Goal: Transaction & Acquisition: Purchase product/service

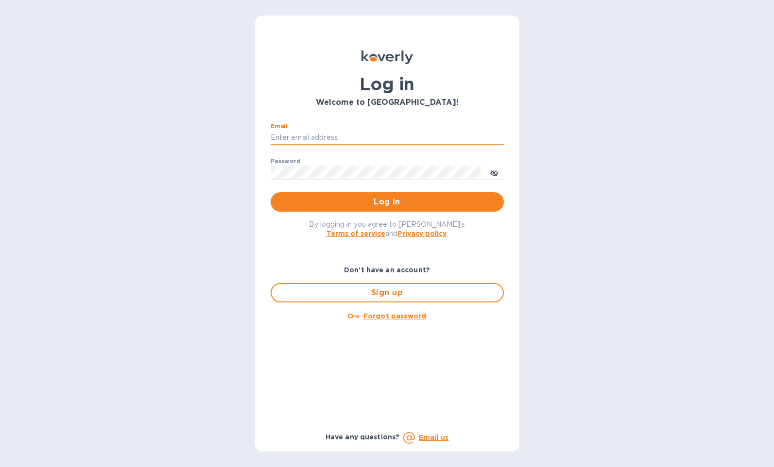
click at [373, 135] on input "Email" at bounding box center [387, 138] width 233 height 15
type input "[PERSON_NAME][EMAIL_ADDRESS][DOMAIN_NAME]"
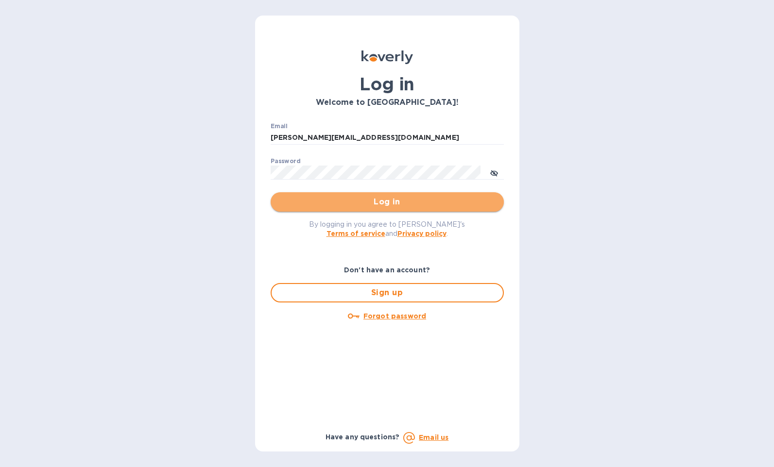
click at [373, 197] on span "Log in" at bounding box center [387, 202] width 218 height 12
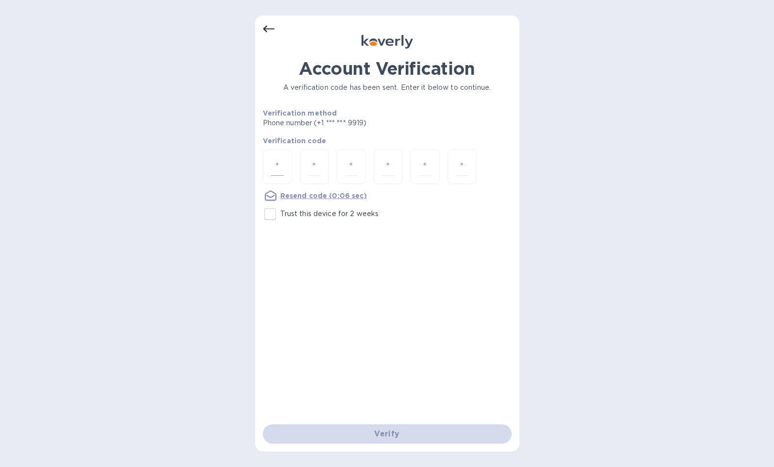
click at [277, 160] on input "number" at bounding box center [277, 167] width 13 height 18
type input "3"
type input "5"
type input "1"
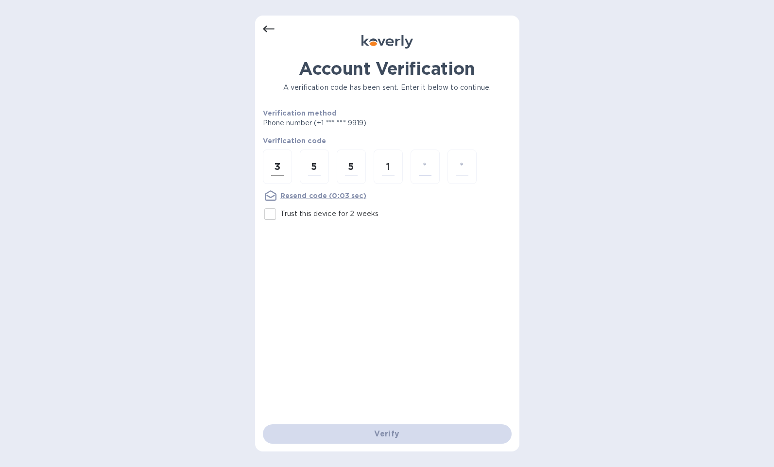
type input "2"
type input "7"
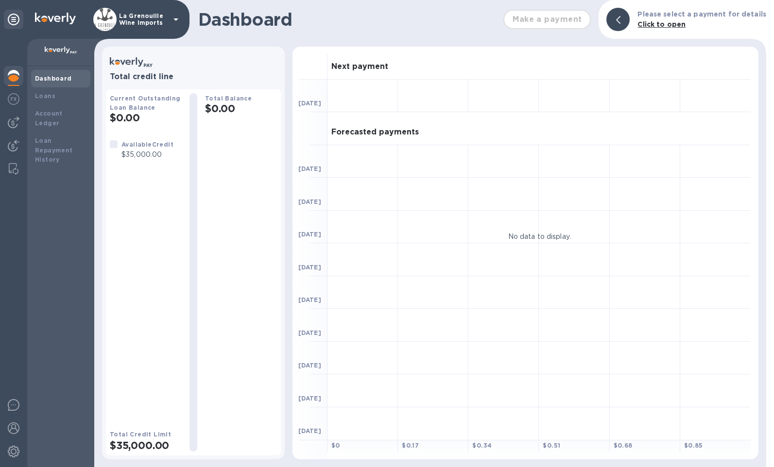
click at [538, 17] on div "Make a payment" at bounding box center [546, 19] width 95 height 27
click at [17, 124] on img at bounding box center [14, 123] width 12 height 12
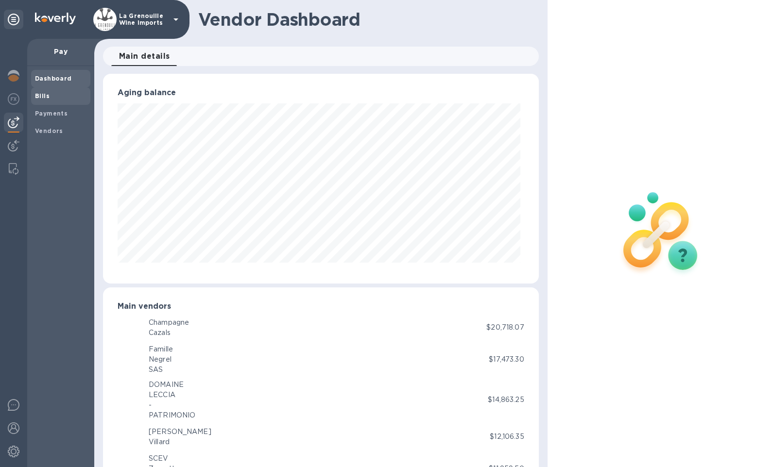
scroll to position [485629, 485407]
click at [58, 95] on span "Bills" at bounding box center [60, 96] width 51 height 10
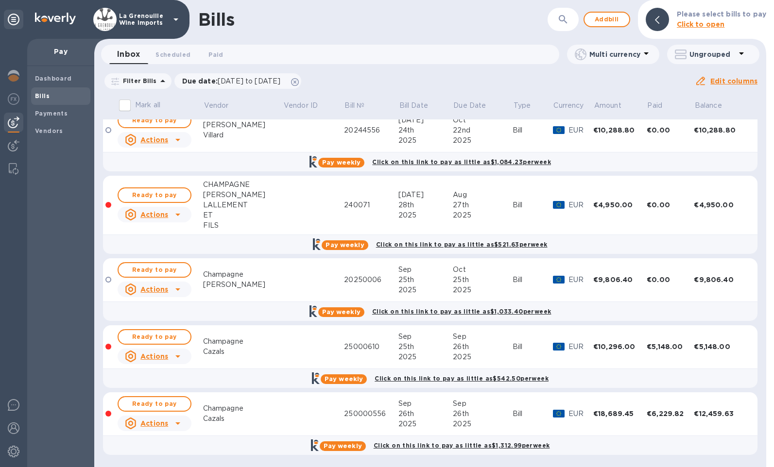
scroll to position [424, 0]
click at [234, 288] on div "Bolieu" at bounding box center [243, 284] width 80 height 10
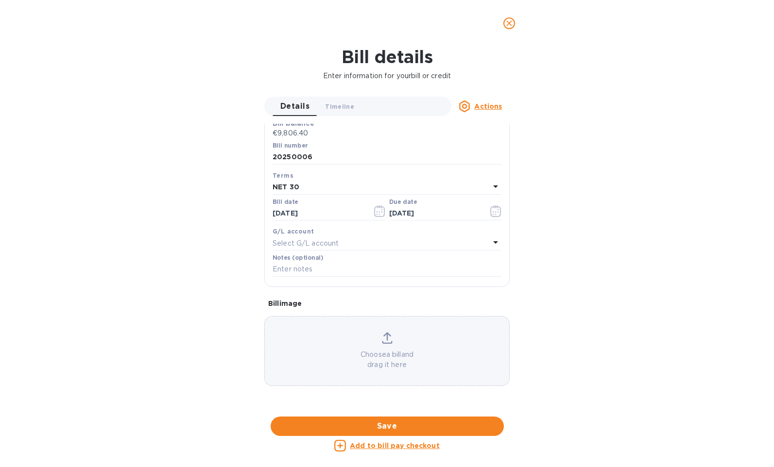
scroll to position [380, 0]
click at [363, 410] on div at bounding box center [386, 417] width 245 height 15
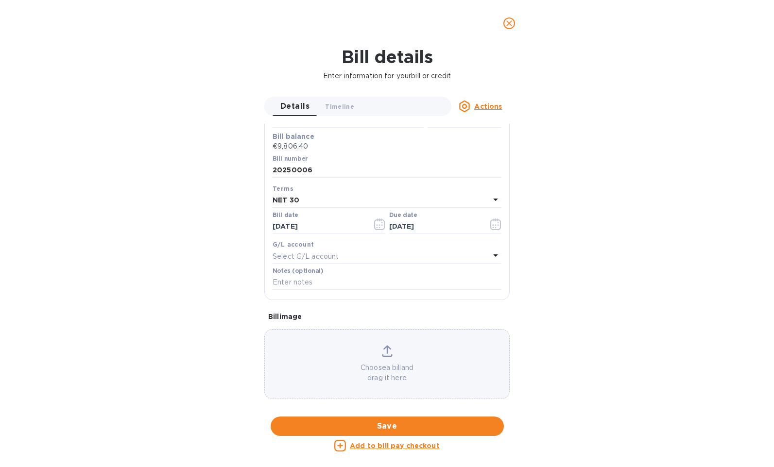
scroll to position [455, 0]
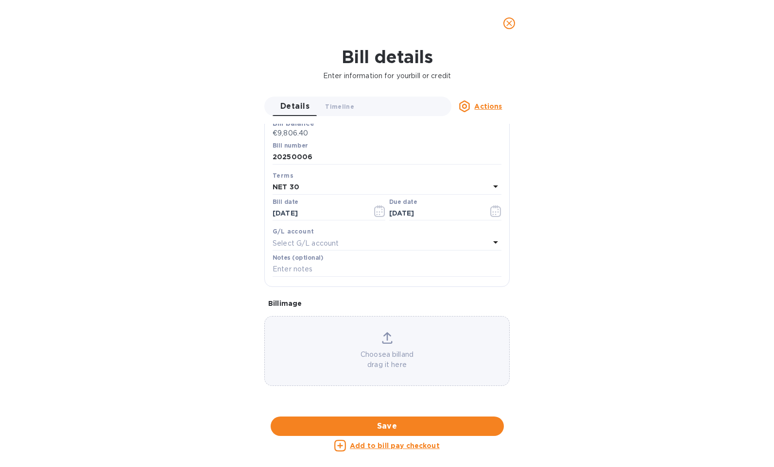
drag, startPoint x: 383, startPoint y: 328, endPoint x: 163, endPoint y: 272, distance: 227.2
click at [490, 109] on u "Actions" at bounding box center [488, 107] width 28 height 8
click at [615, 189] on div at bounding box center [387, 233] width 774 height 467
click at [608, 190] on div "Bill details Enter information for your bill or credit Details 0 Timeline 0 Act…" at bounding box center [387, 257] width 774 height 421
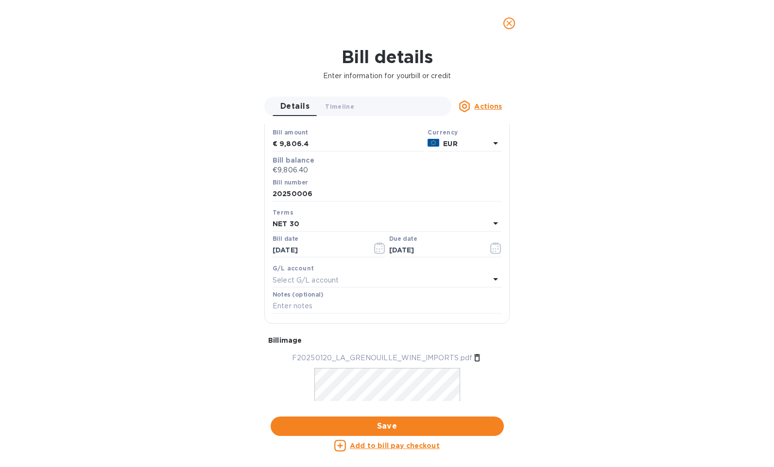
scroll to position [68, 0]
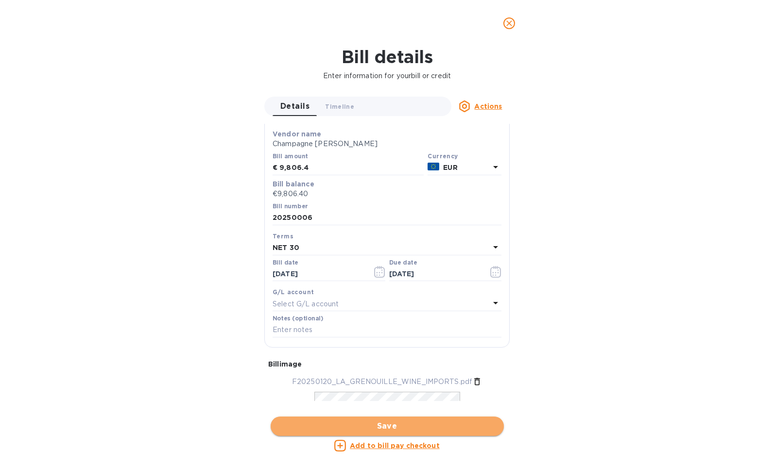
click at [448, 428] on span "Save" at bounding box center [387, 427] width 218 height 12
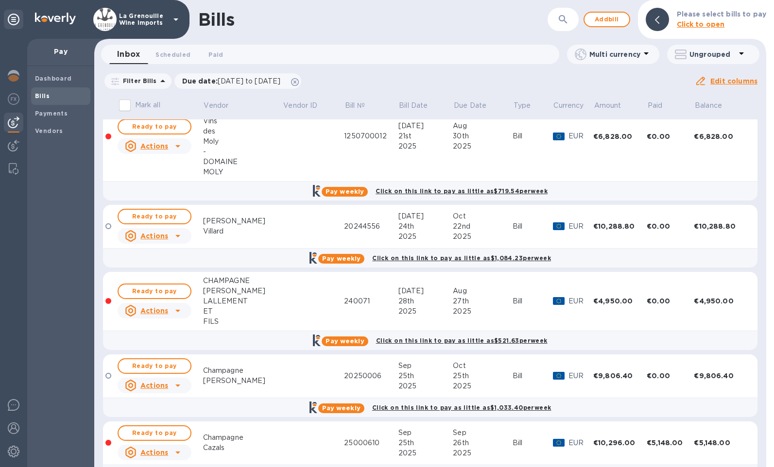
scroll to position [338, 0]
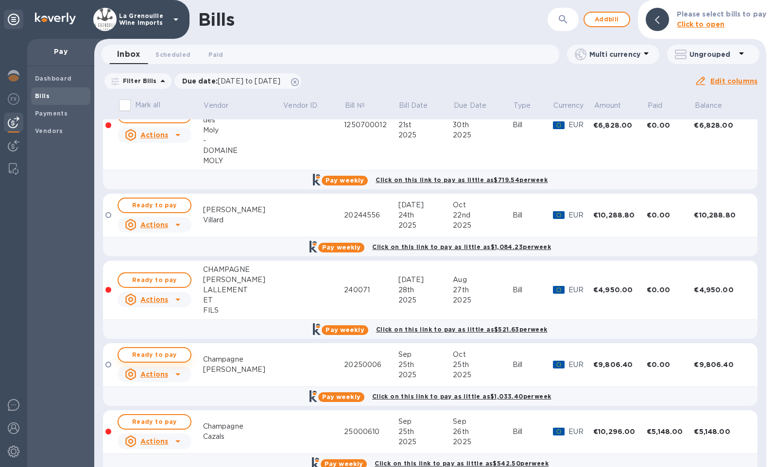
click at [173, 358] on span "Ready to pay" at bounding box center [154, 355] width 56 height 12
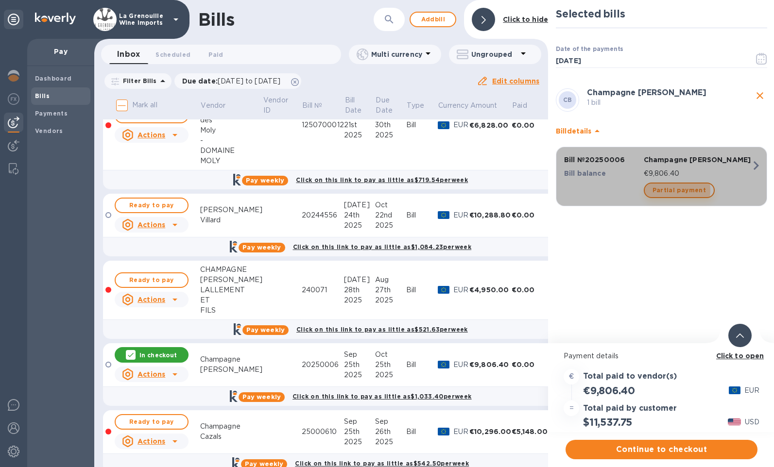
click at [666, 190] on span "Partial payment" at bounding box center [678, 191] width 53 height 12
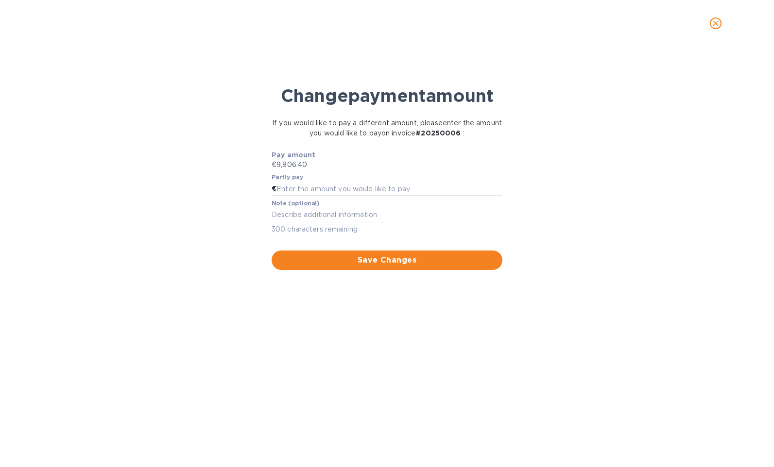
click at [389, 189] on input "text" at bounding box center [389, 189] width 226 height 15
type input "7,845.12"
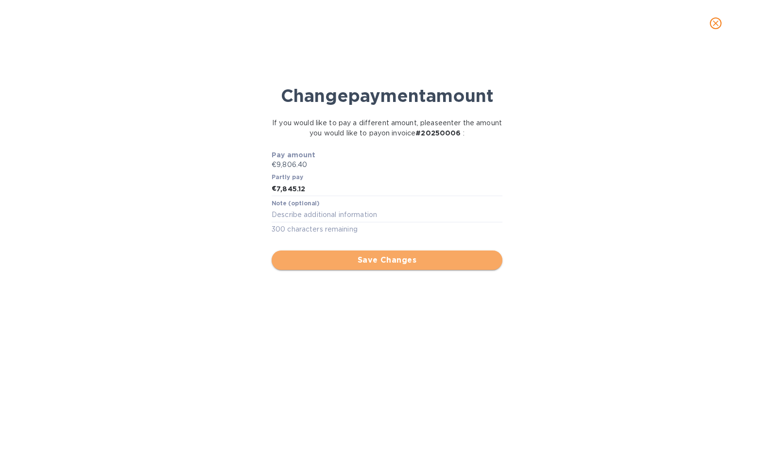
click at [391, 258] on span "Save Changes" at bounding box center [386, 261] width 215 height 12
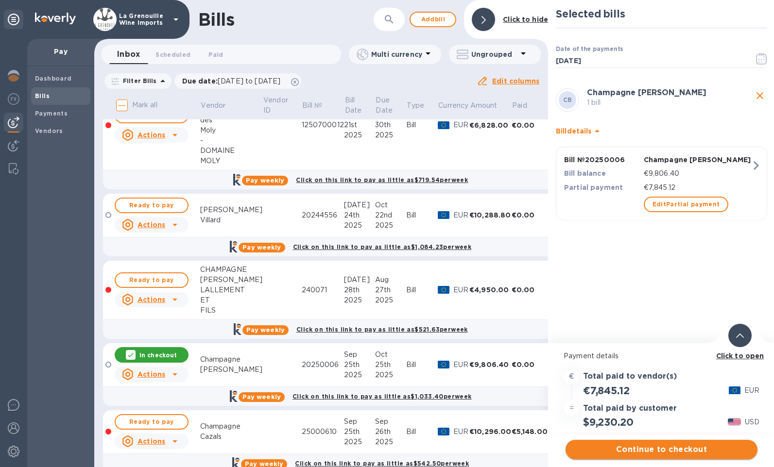
click at [617, 451] on span "Continue to checkout" at bounding box center [661, 450] width 176 height 12
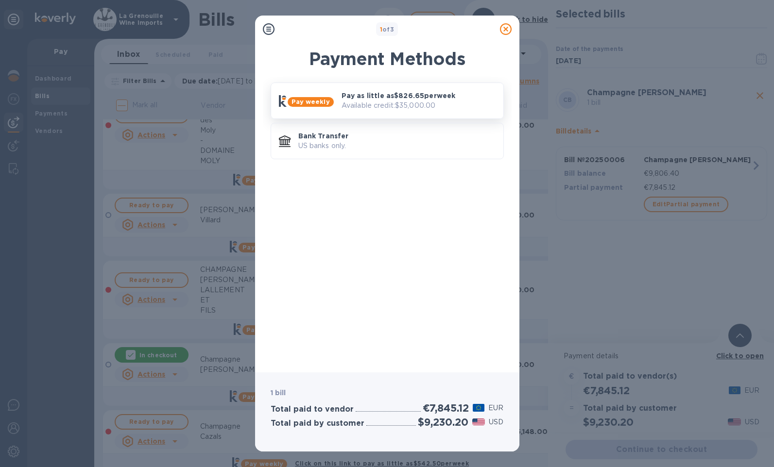
click at [436, 96] on p "Pay as little as $826.65 per week" at bounding box center [419, 96] width 154 height 10
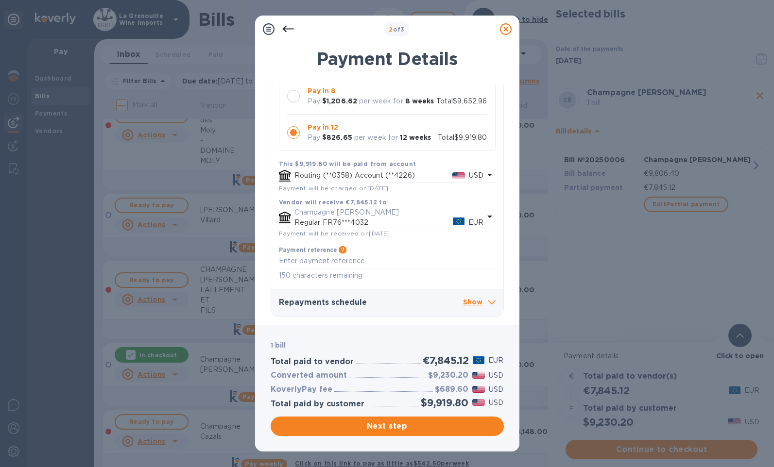
scroll to position [0, 0]
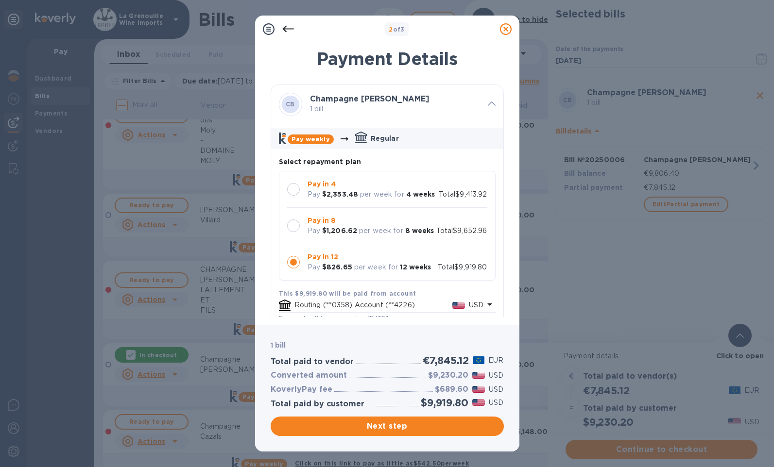
click at [296, 188] on div at bounding box center [293, 189] width 13 height 13
click at [436, 402] on h2 "$9,413.92" at bounding box center [444, 403] width 47 height 12
copy h2 "$9,413.92"
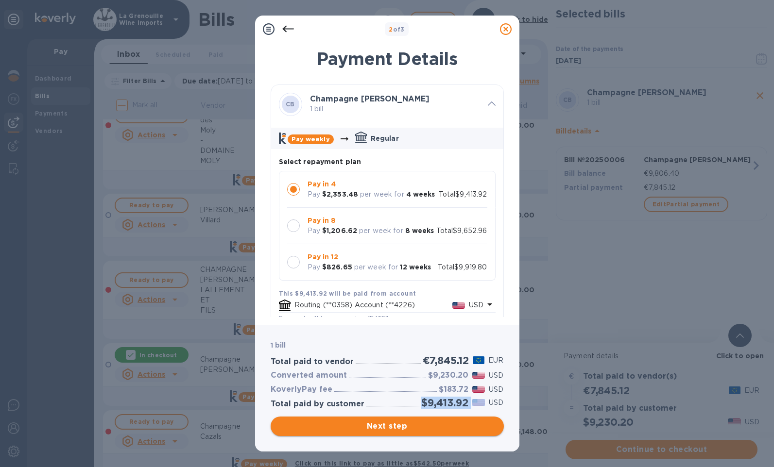
click at [401, 433] on button "Next step" at bounding box center [387, 426] width 233 height 19
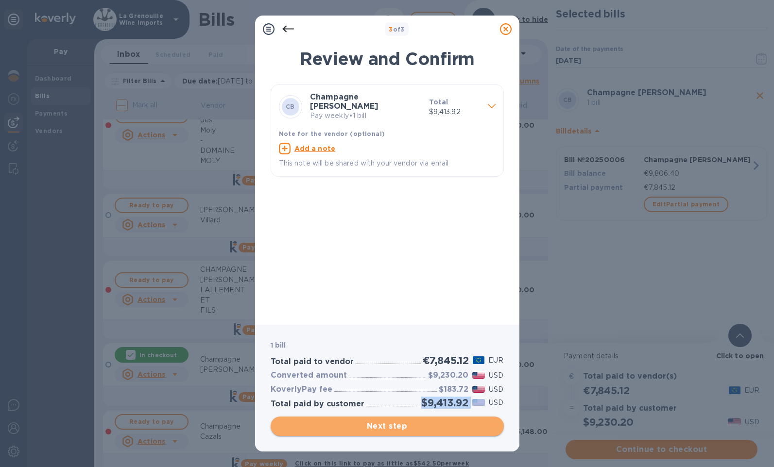
click at [398, 425] on span "Next step" at bounding box center [387, 427] width 218 height 12
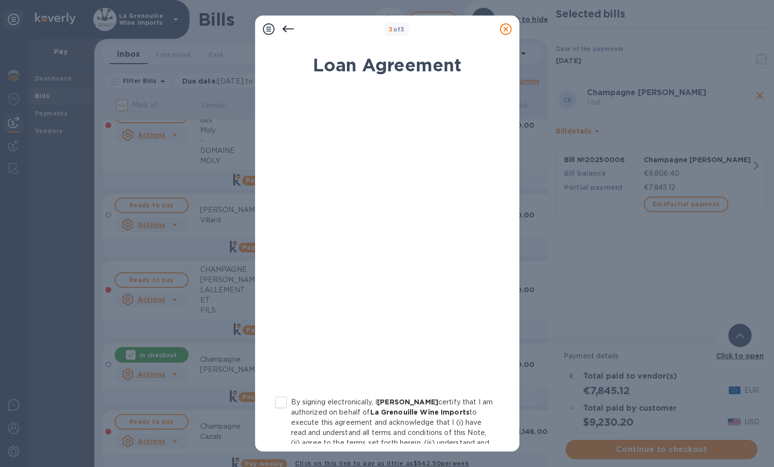
click at [277, 403] on input "By signing electronically, I Jerome Brenot certify that I am authorized on beha…" at bounding box center [281, 403] width 20 height 20
checkbox input "true"
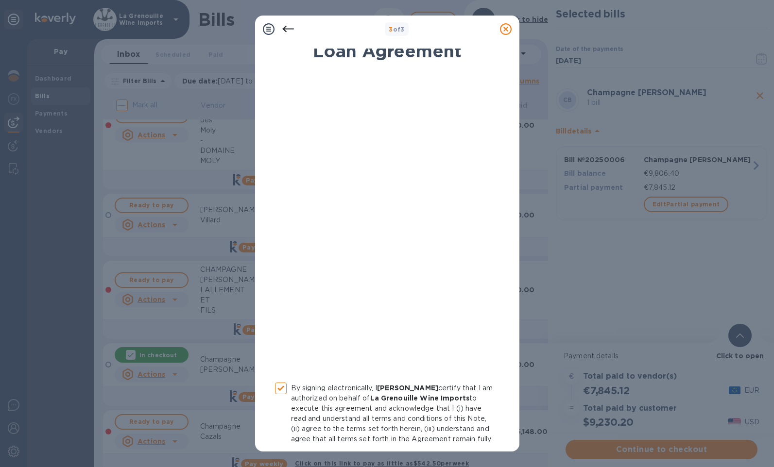
scroll to position [13, 0]
click at [503, 28] on icon at bounding box center [506, 29] width 12 height 12
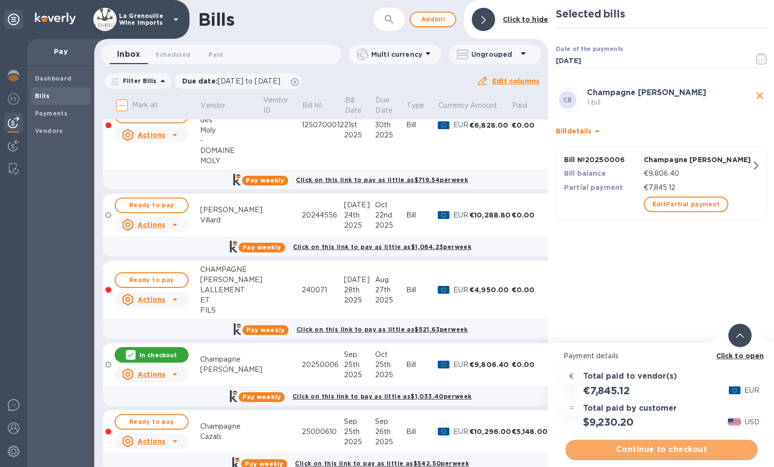
click at [613, 455] on span "Continue to checkout" at bounding box center [661, 450] width 176 height 12
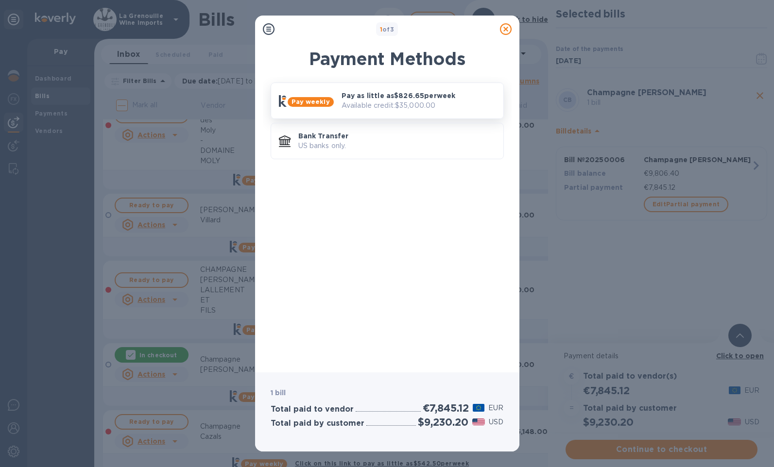
click at [405, 107] on p "Available credit: $35,000.00" at bounding box center [419, 106] width 154 height 10
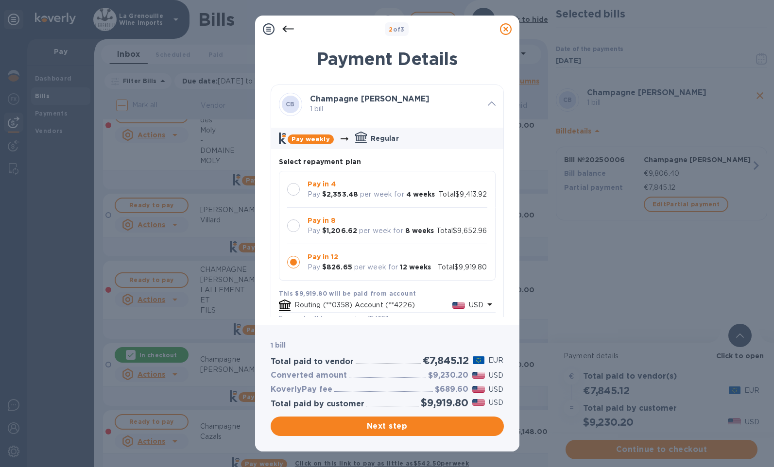
click at [290, 189] on div at bounding box center [293, 189] width 13 height 13
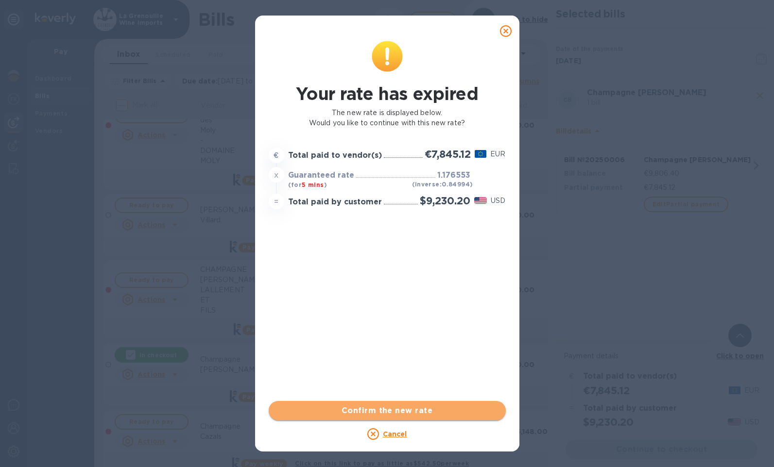
click at [390, 410] on span "Confirm the new rate" at bounding box center [387, 411] width 222 height 12
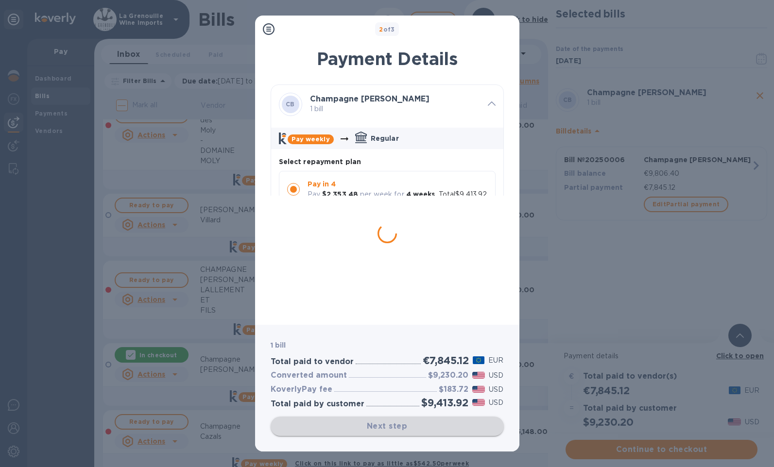
click at [386, 431] on span "Next step" at bounding box center [387, 427] width 218 height 12
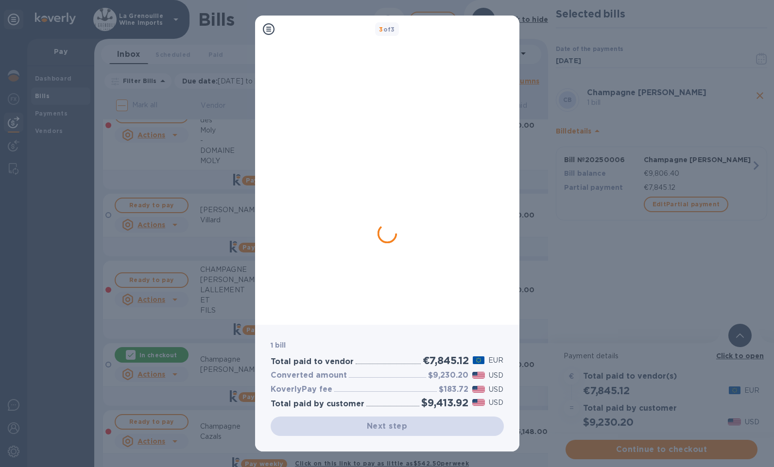
click at [392, 421] on span "Next step" at bounding box center [387, 427] width 218 height 12
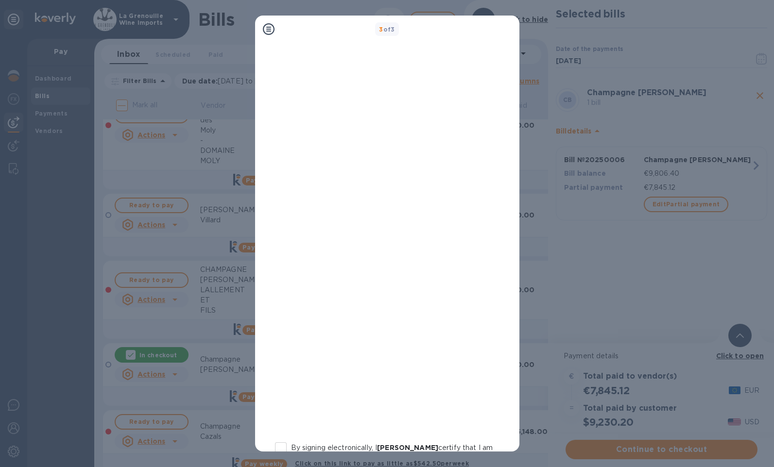
scroll to position [0, 0]
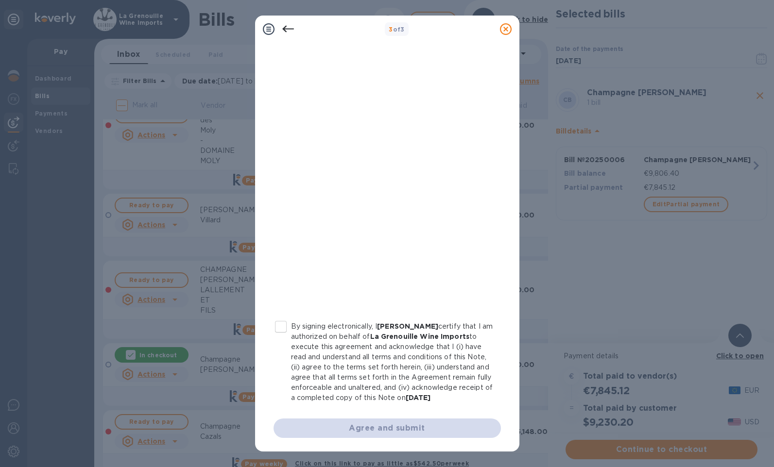
click at [281, 317] on input "By signing electronically, I Jerome Brenot certify that I am authorized on beha…" at bounding box center [281, 327] width 20 height 20
checkbox input "true"
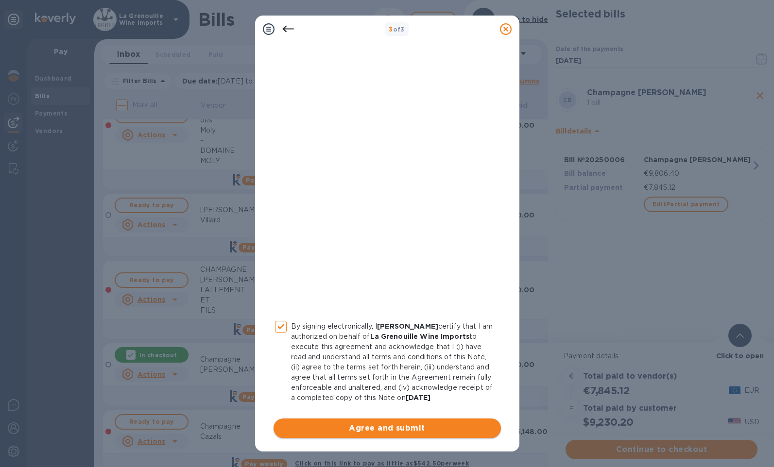
click at [346, 429] on div "By signing electronically, I Jerome Brenot certify that I am authorized on beha…" at bounding box center [387, 225] width 227 height 427
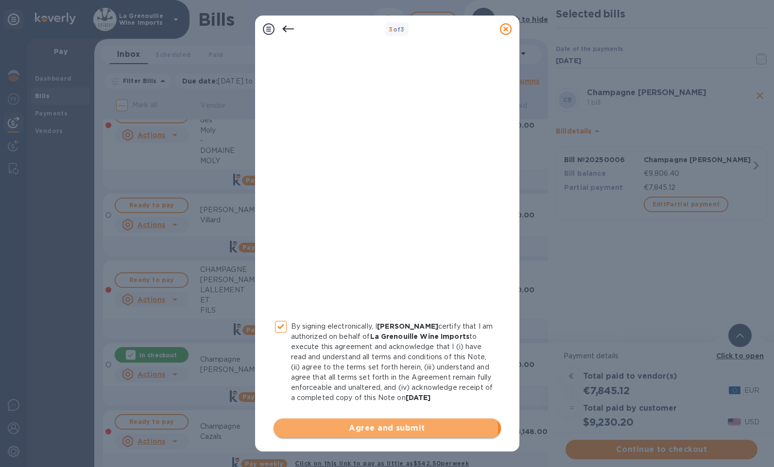
click at [346, 426] on span "Agree and submit" at bounding box center [387, 429] width 212 height 12
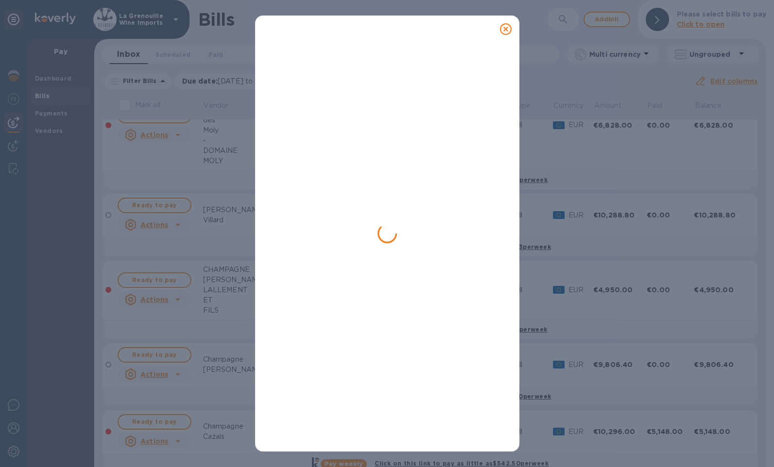
click at [380, 30] on div at bounding box center [387, 28] width 257 height 19
click at [382, 217] on div at bounding box center [387, 246] width 233 height 395
click at [429, 140] on div at bounding box center [387, 246] width 233 height 395
click at [479, 67] on div at bounding box center [387, 246] width 233 height 395
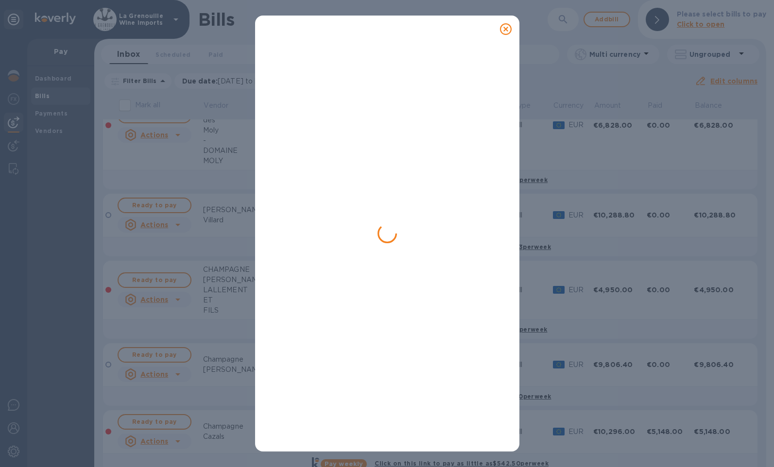
click at [479, 67] on div at bounding box center [387, 246] width 233 height 395
click at [663, 226] on div at bounding box center [387, 233] width 774 height 467
click at [441, 151] on div at bounding box center [387, 246] width 233 height 395
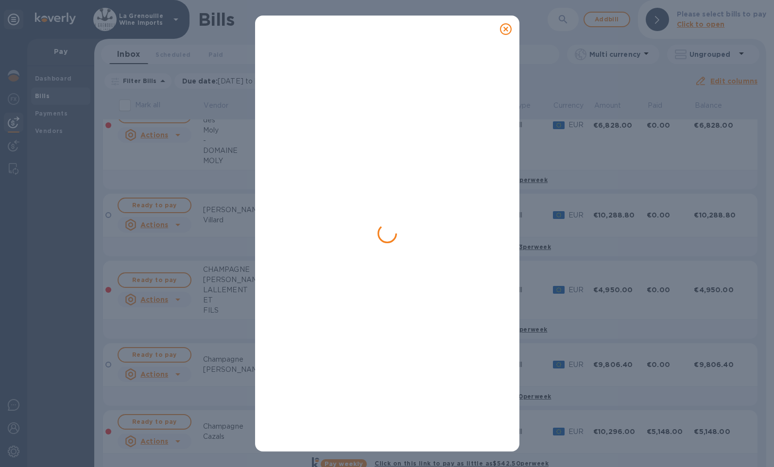
click at [441, 151] on div at bounding box center [387, 246] width 233 height 395
click at [575, 134] on div at bounding box center [387, 233] width 774 height 467
click at [580, 153] on div at bounding box center [387, 233] width 774 height 467
click at [265, 85] on div at bounding box center [387, 244] width 264 height 415
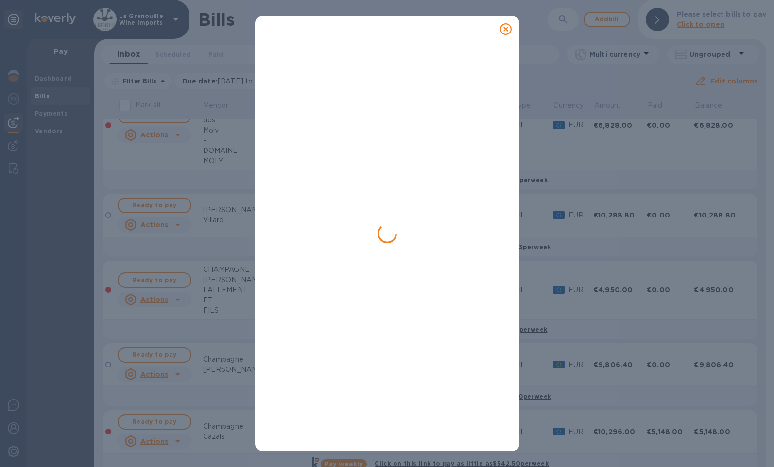
click at [241, 89] on div at bounding box center [387, 233] width 774 height 467
click at [506, 28] on icon at bounding box center [506, 29] width 12 height 12
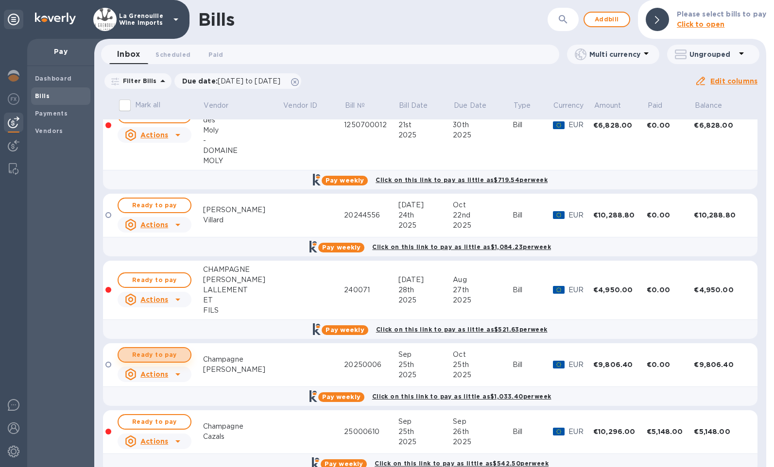
click at [166, 357] on span "Ready to pay" at bounding box center [154, 355] width 56 height 12
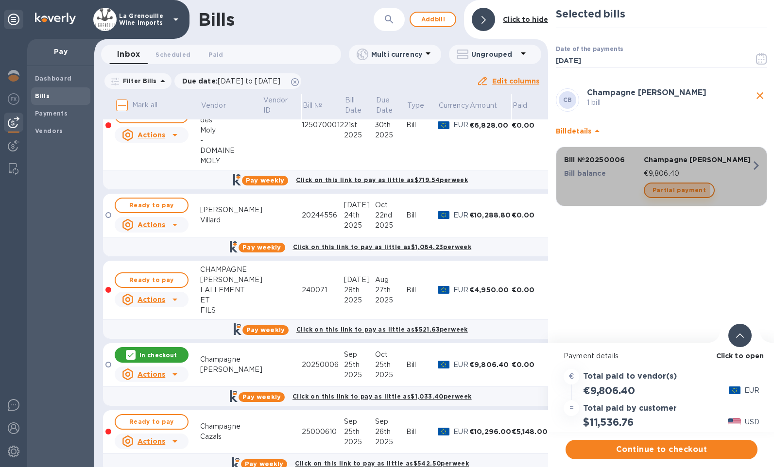
click at [664, 192] on span "Partial payment" at bounding box center [678, 191] width 53 height 12
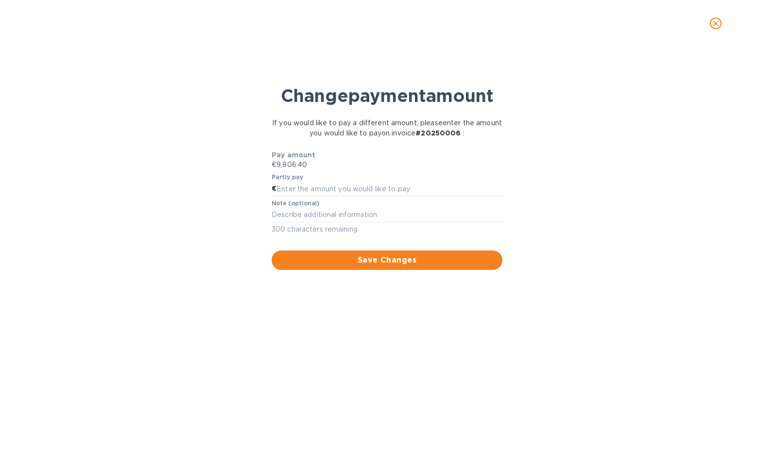
click at [361, 180] on div "Partly pay €" at bounding box center [387, 185] width 231 height 22
click at [360, 185] on input "text" at bounding box center [389, 189] width 226 height 15
type input "7,845.12"
click at [349, 217] on textarea at bounding box center [387, 215] width 231 height 8
type textarea "80 percent"
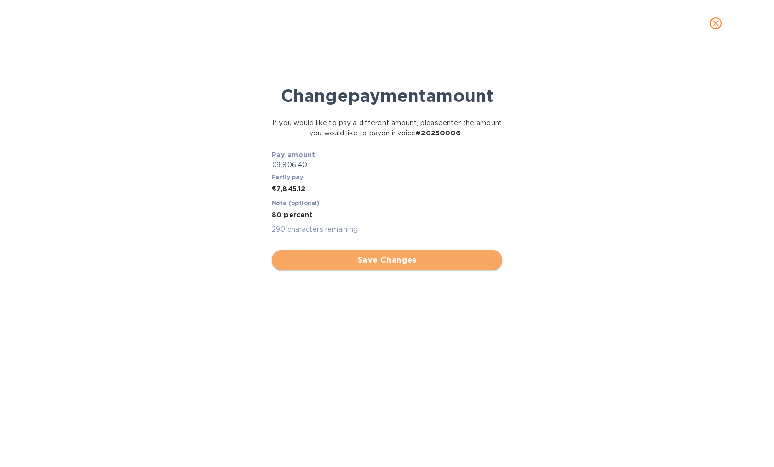
click at [369, 260] on span "Save Changes" at bounding box center [386, 261] width 215 height 12
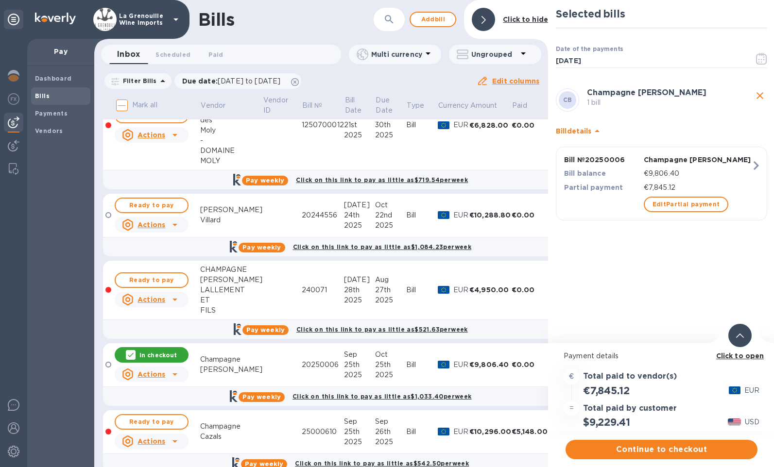
click at [619, 422] on h2 "$9,229.41" at bounding box center [606, 422] width 47 height 12
copy h2 "9,229.41"
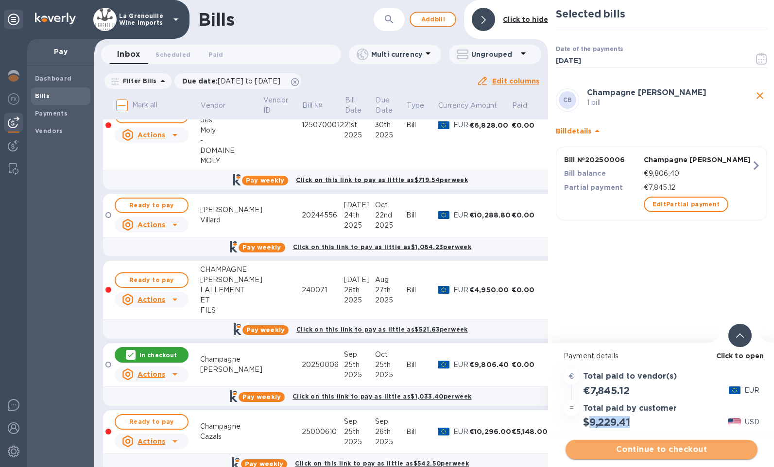
click at [626, 449] on span "Continue to checkout" at bounding box center [661, 450] width 176 height 12
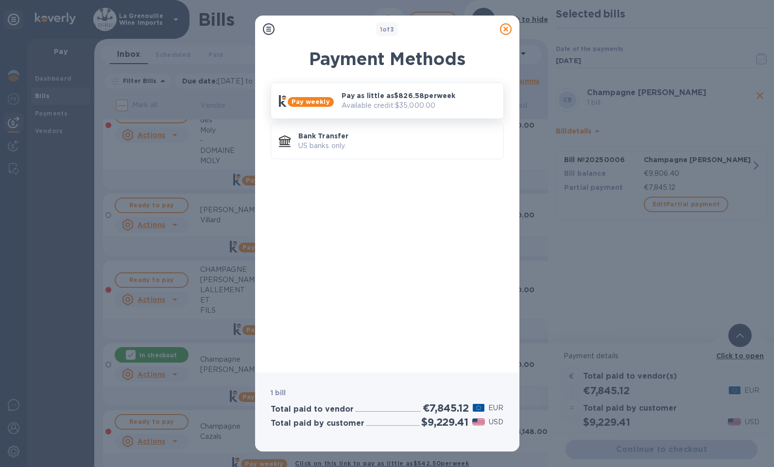
click at [385, 110] on p "Available credit: $35,000.00" at bounding box center [419, 106] width 154 height 10
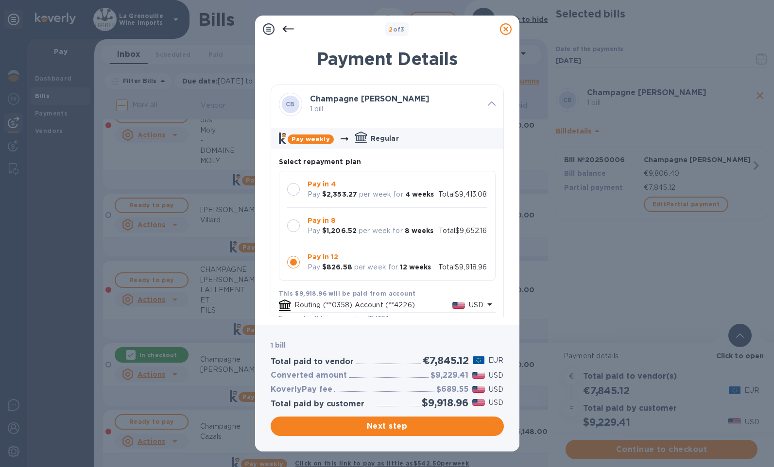
click at [297, 188] on div at bounding box center [293, 189] width 13 height 13
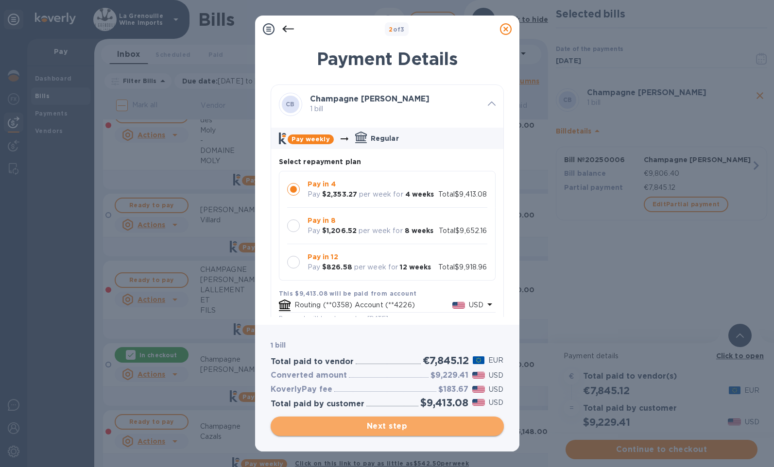
click at [382, 424] on span "Next step" at bounding box center [387, 427] width 218 height 12
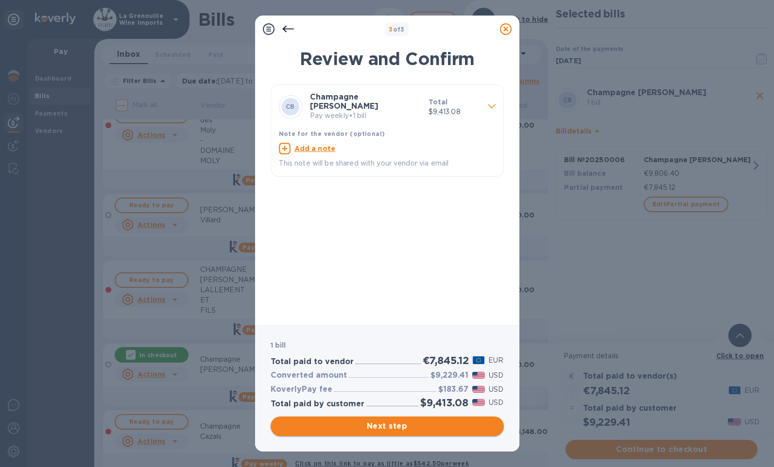
click at [367, 425] on span "Next step" at bounding box center [387, 427] width 218 height 12
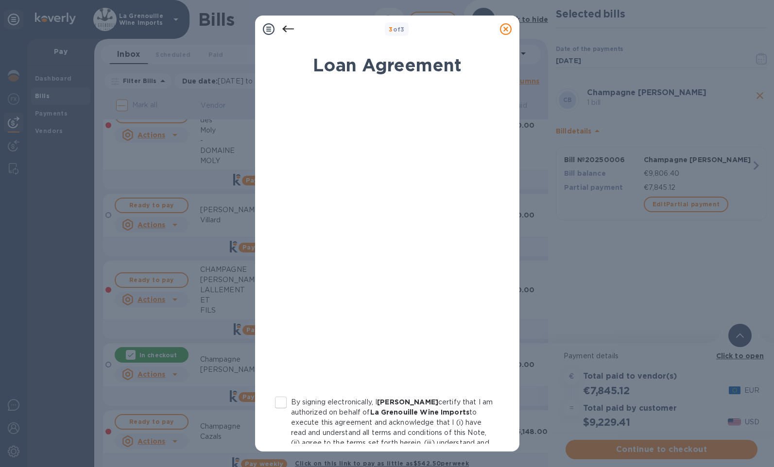
click at [282, 403] on input "By signing electronically, I Jerome Brenot certify that I am authorized on beha…" at bounding box center [281, 403] width 20 height 20
checkbox input "true"
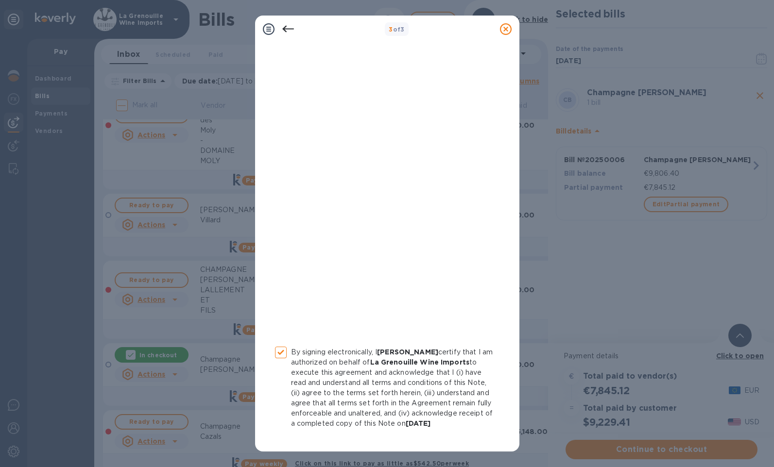
scroll to position [86, 0]
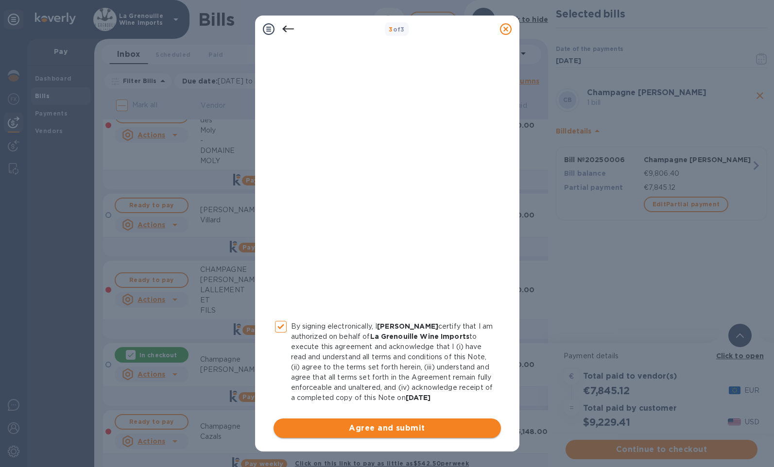
click at [339, 431] on span "Agree and submit" at bounding box center [387, 429] width 212 height 12
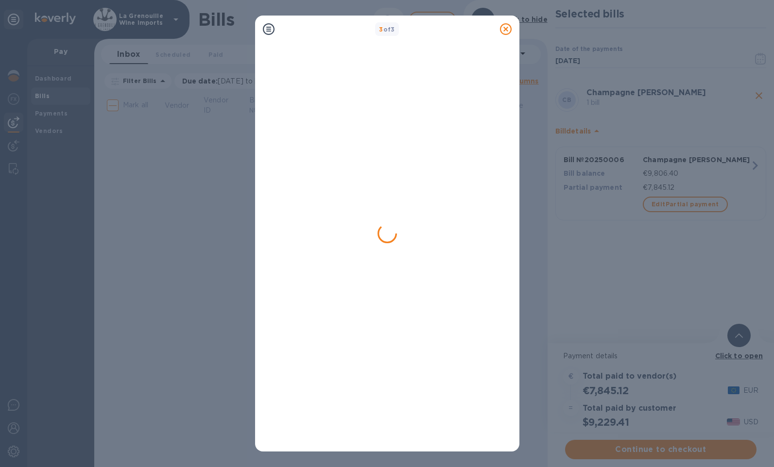
scroll to position [0, 0]
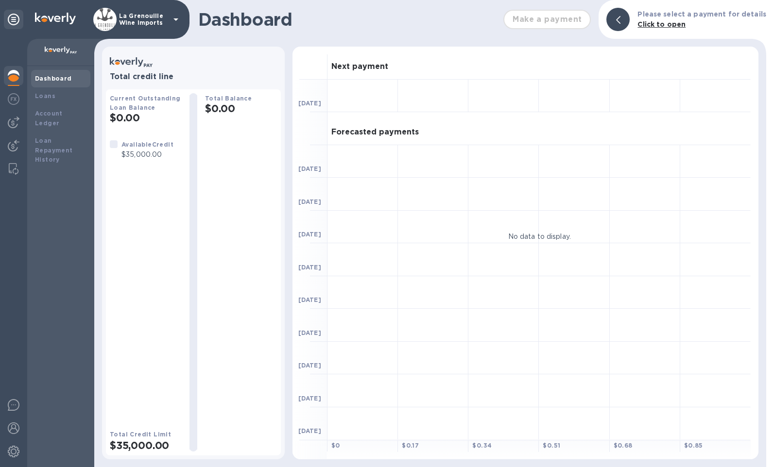
click at [535, 18] on div "Make a payment" at bounding box center [546, 19] width 95 height 27
click at [13, 128] on img at bounding box center [14, 123] width 12 height 12
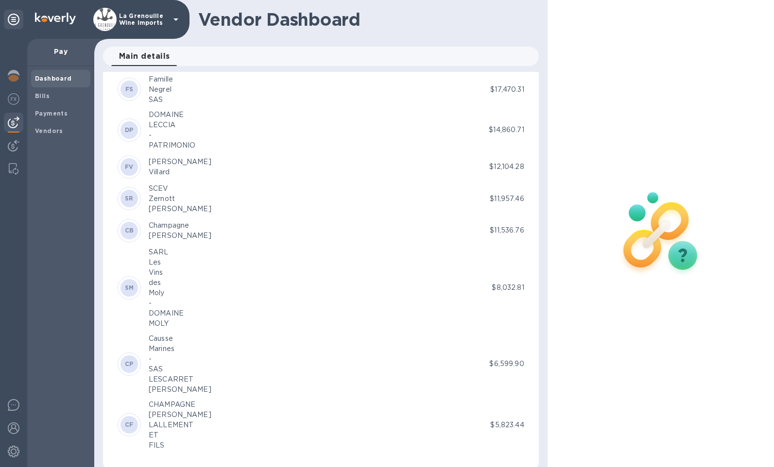
scroll to position [282, 0]
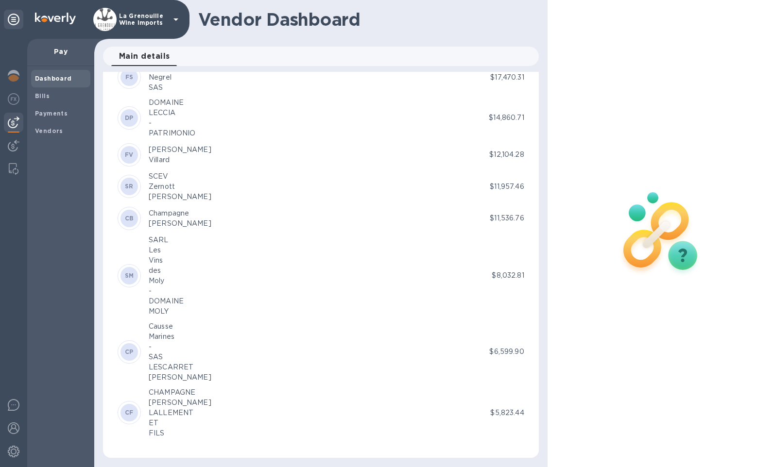
click at [503, 219] on p "$11,536.76" at bounding box center [507, 218] width 34 height 10
click at [123, 219] on div "CB" at bounding box center [128, 218] width 17 height 17
click at [49, 98] on span "Bills" at bounding box center [60, 96] width 51 height 10
